Goal: Transaction & Acquisition: Purchase product/service

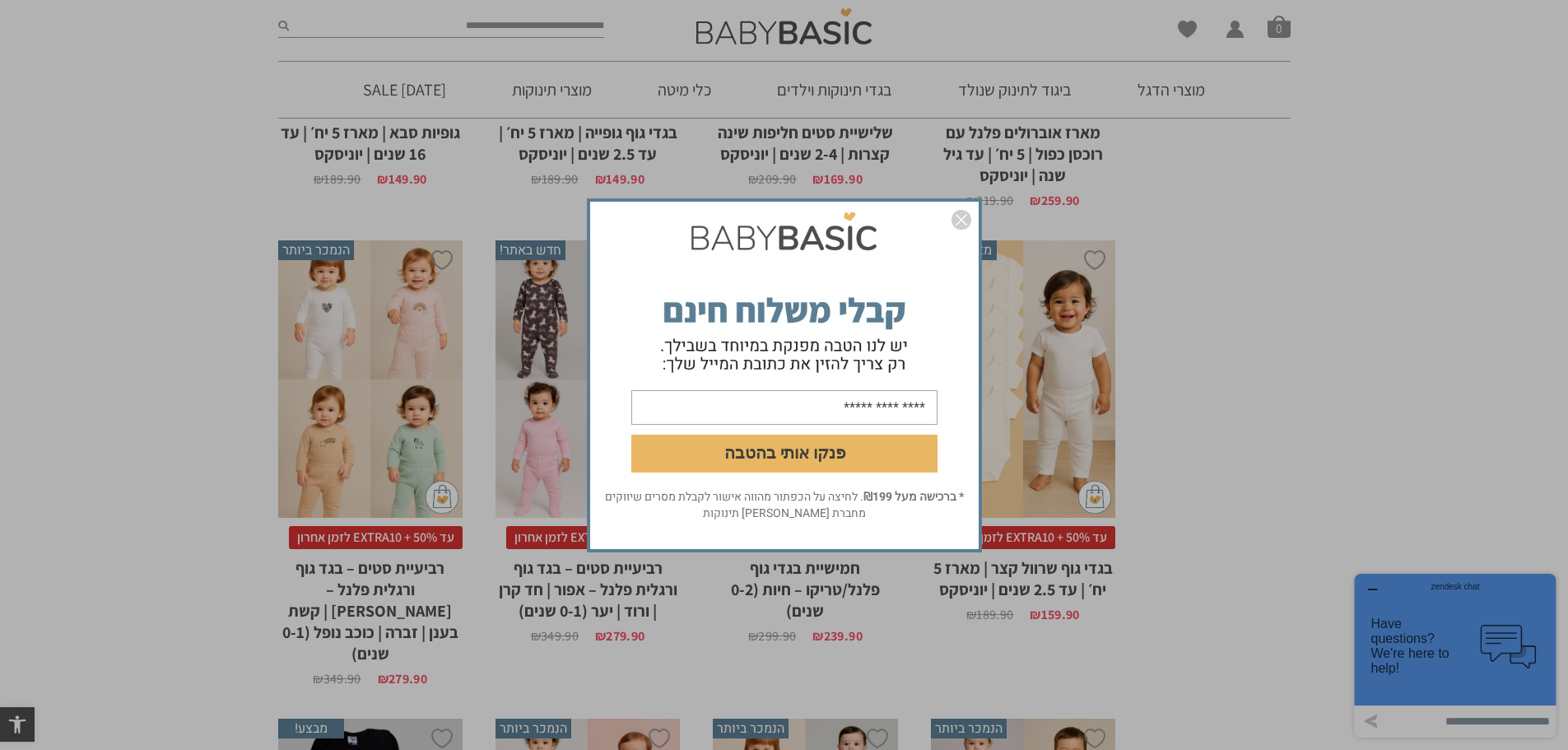
scroll to position [1104, 0]
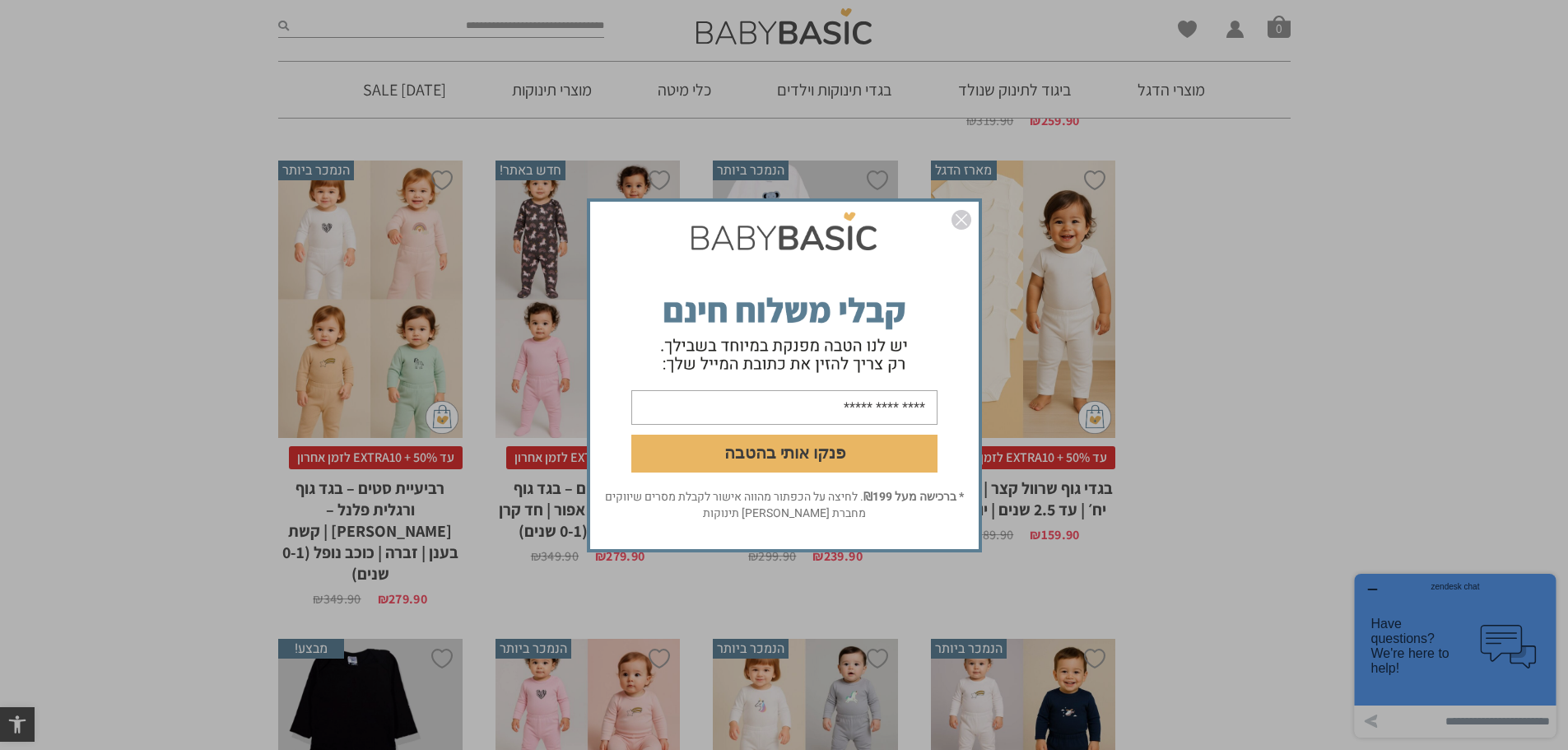
click at [964, 221] on img "סגור" at bounding box center [961, 219] width 20 height 20
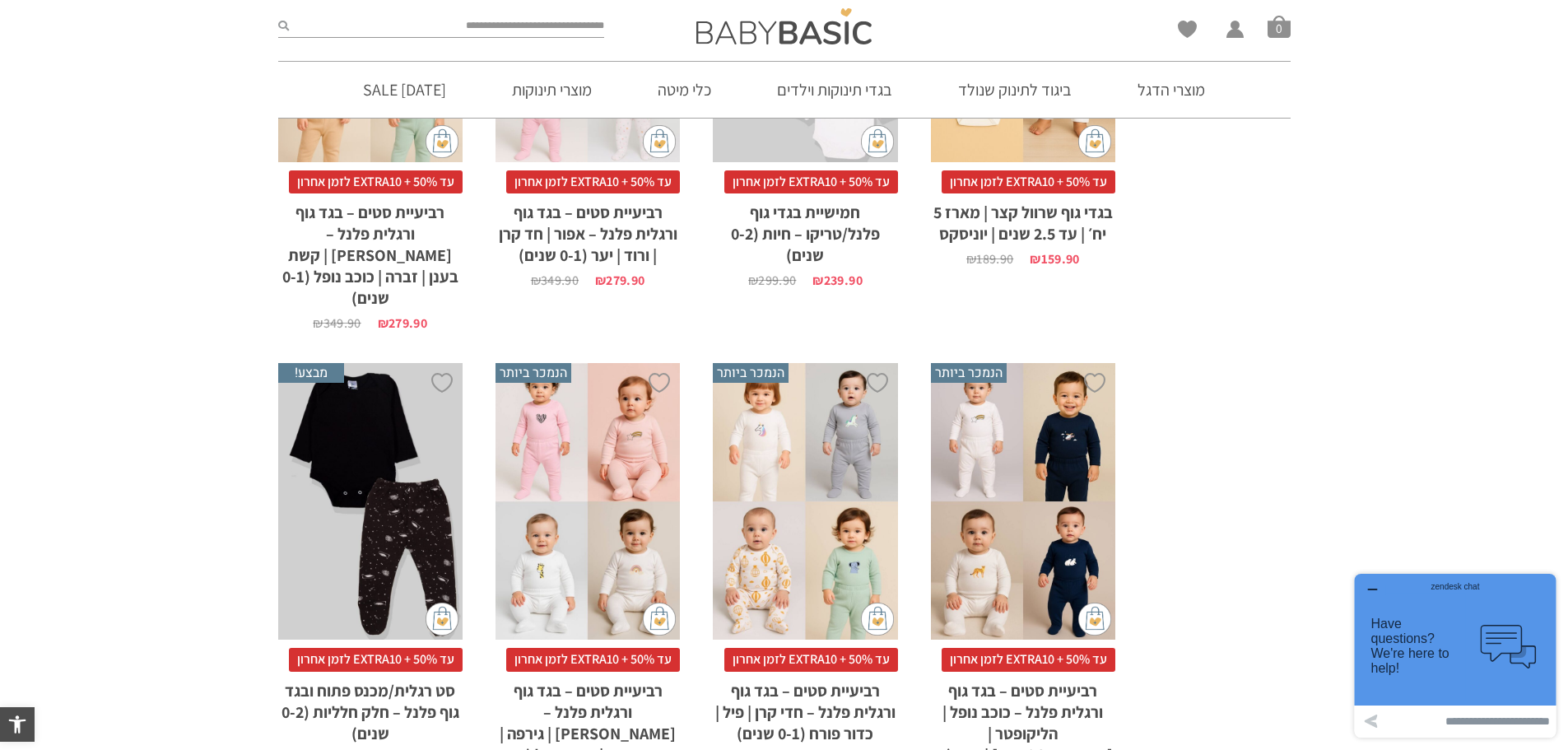
scroll to position [1352, 0]
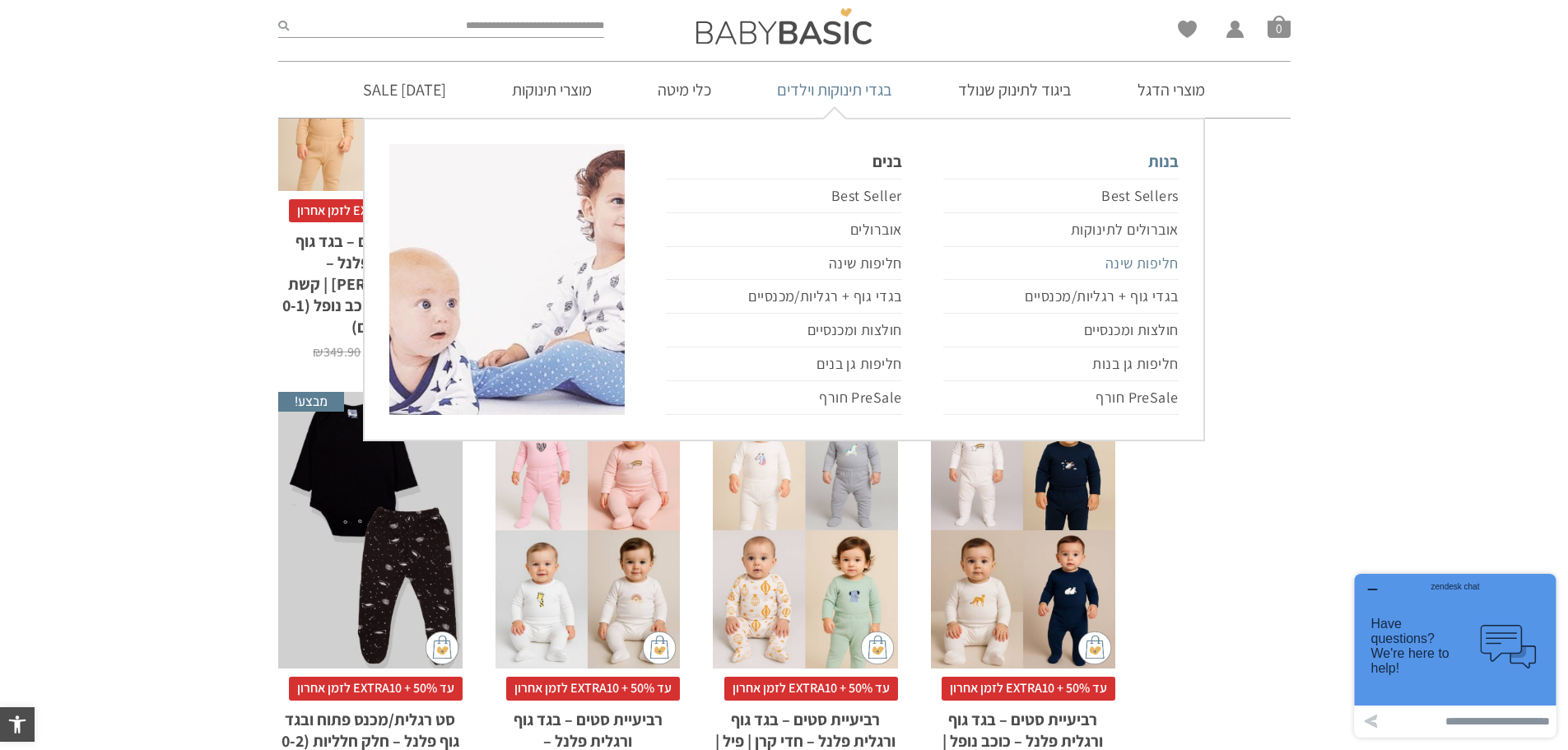
click at [1130, 261] on link "חליפות שינה" at bounding box center [1061, 264] width 235 height 34
click at [1135, 253] on link "חליפות שינה" at bounding box center [1061, 264] width 235 height 34
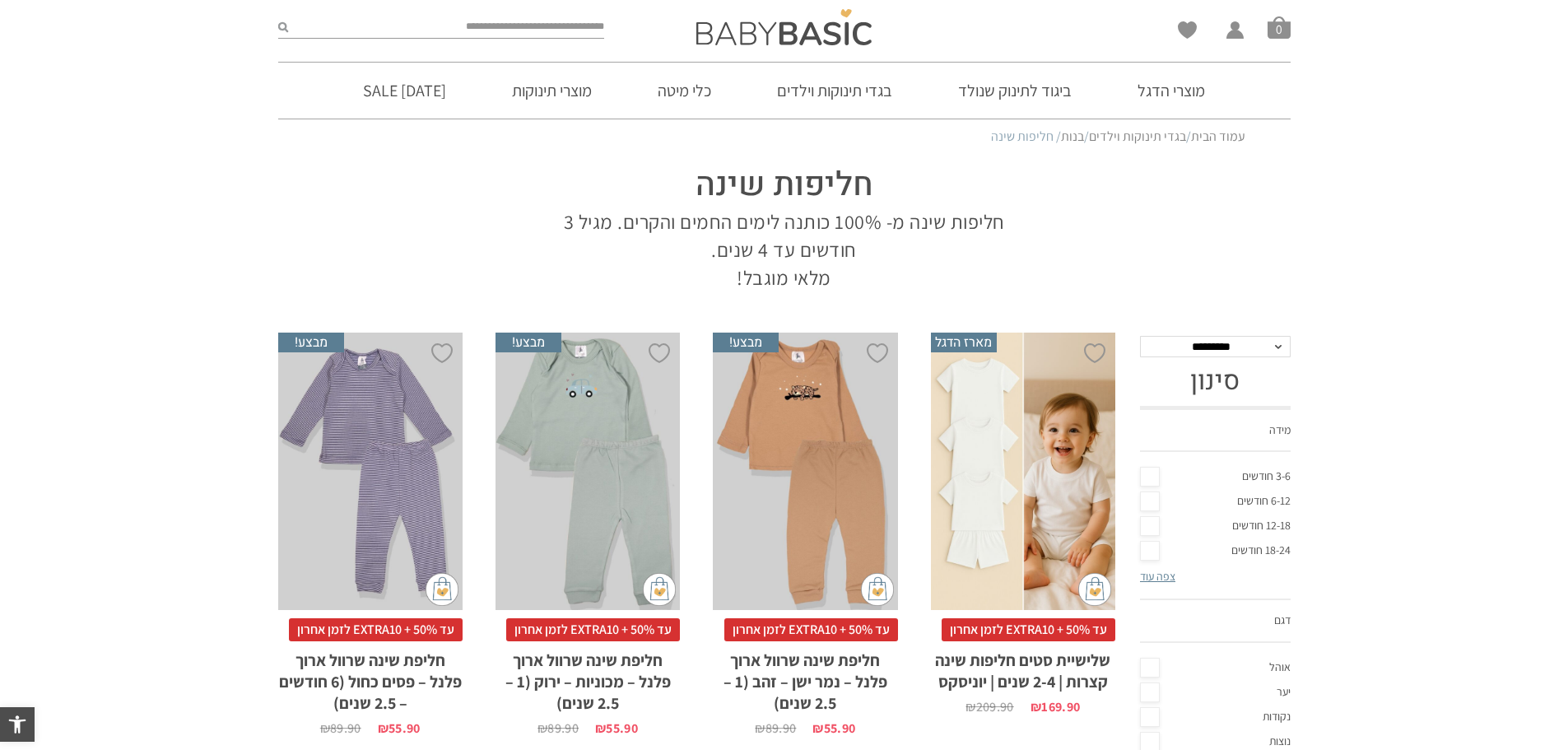
click at [1132, 259] on section "חליפות שינה חליפות שינה מ- 100% כותנה לימים החמים והקרים. מגיל 3 חודשים עד 4 שנ…" at bounding box center [784, 223] width 1012 height 137
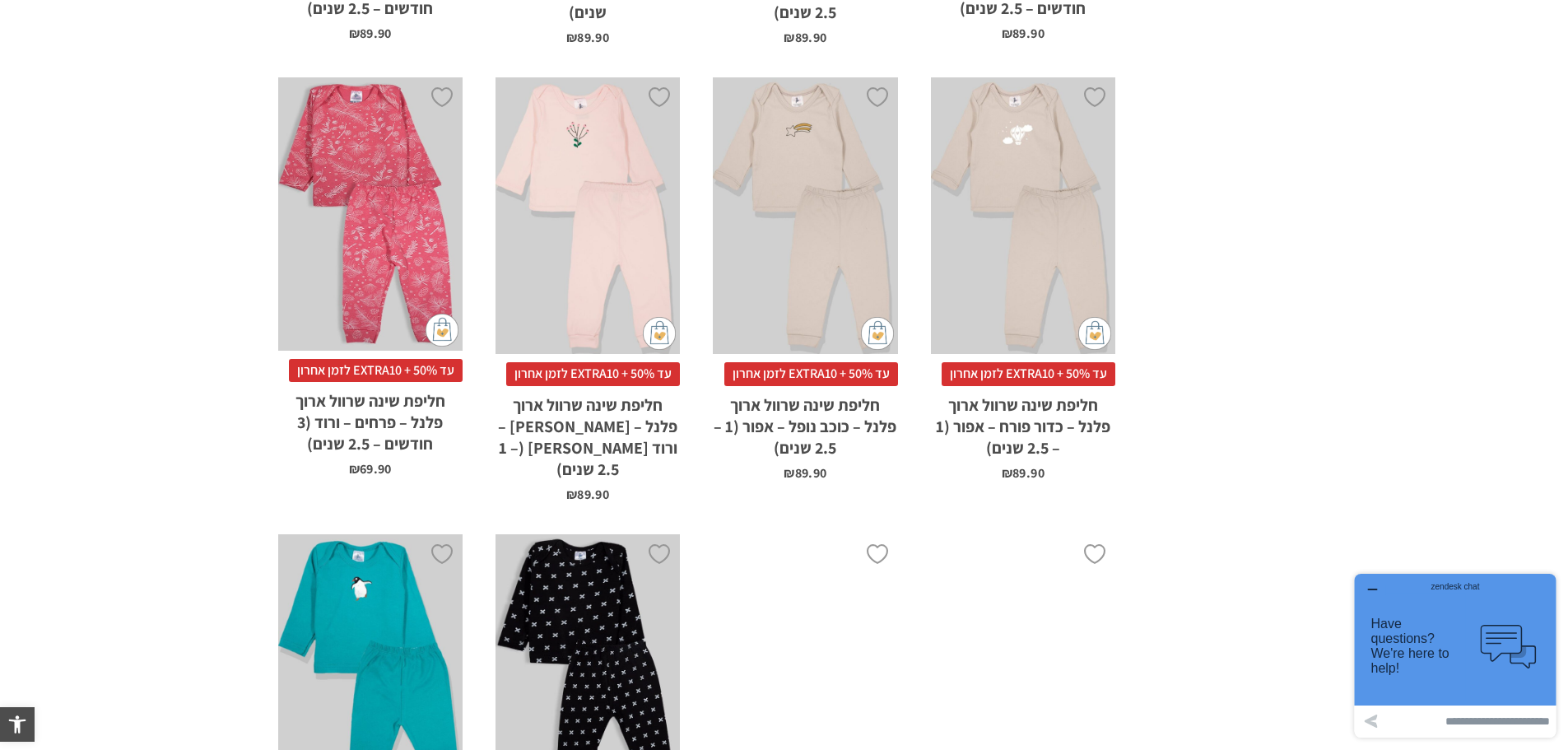
scroll to position [4890, 0]
